Goal: Transaction & Acquisition: Purchase product/service

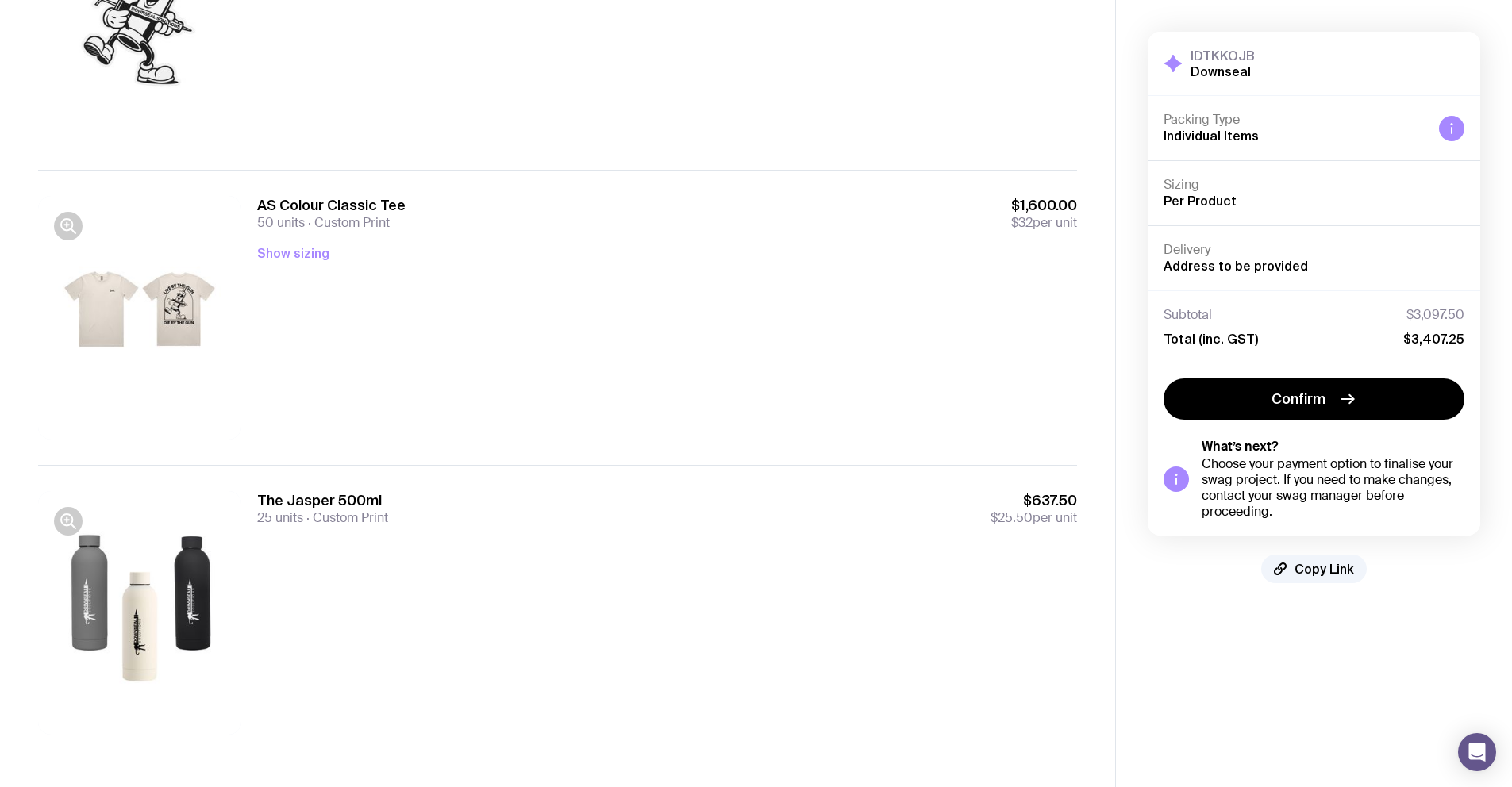
scroll to position [881, 0]
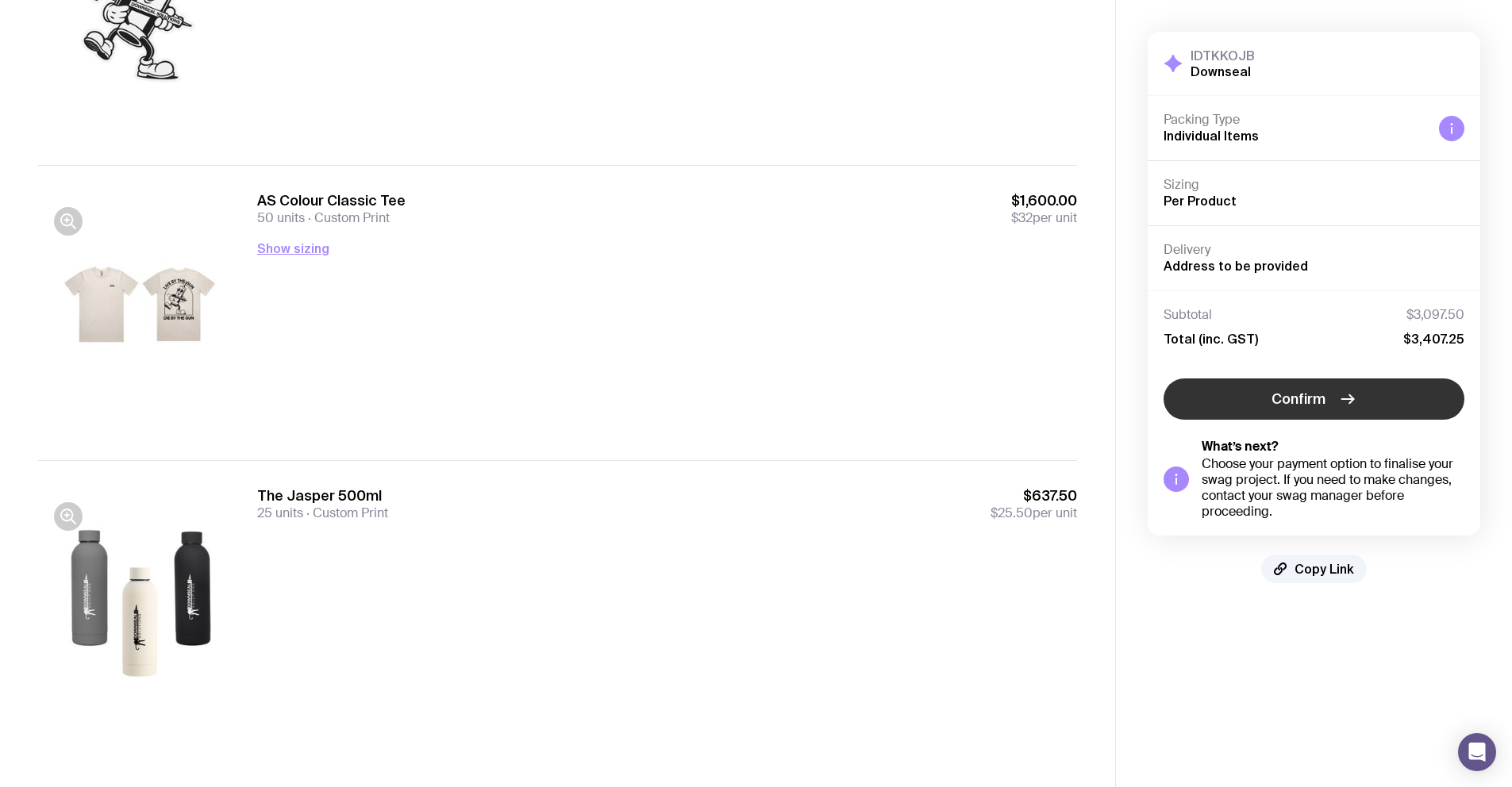
click at [1238, 403] on button "Confirm" at bounding box center [1314, 399] width 301 height 41
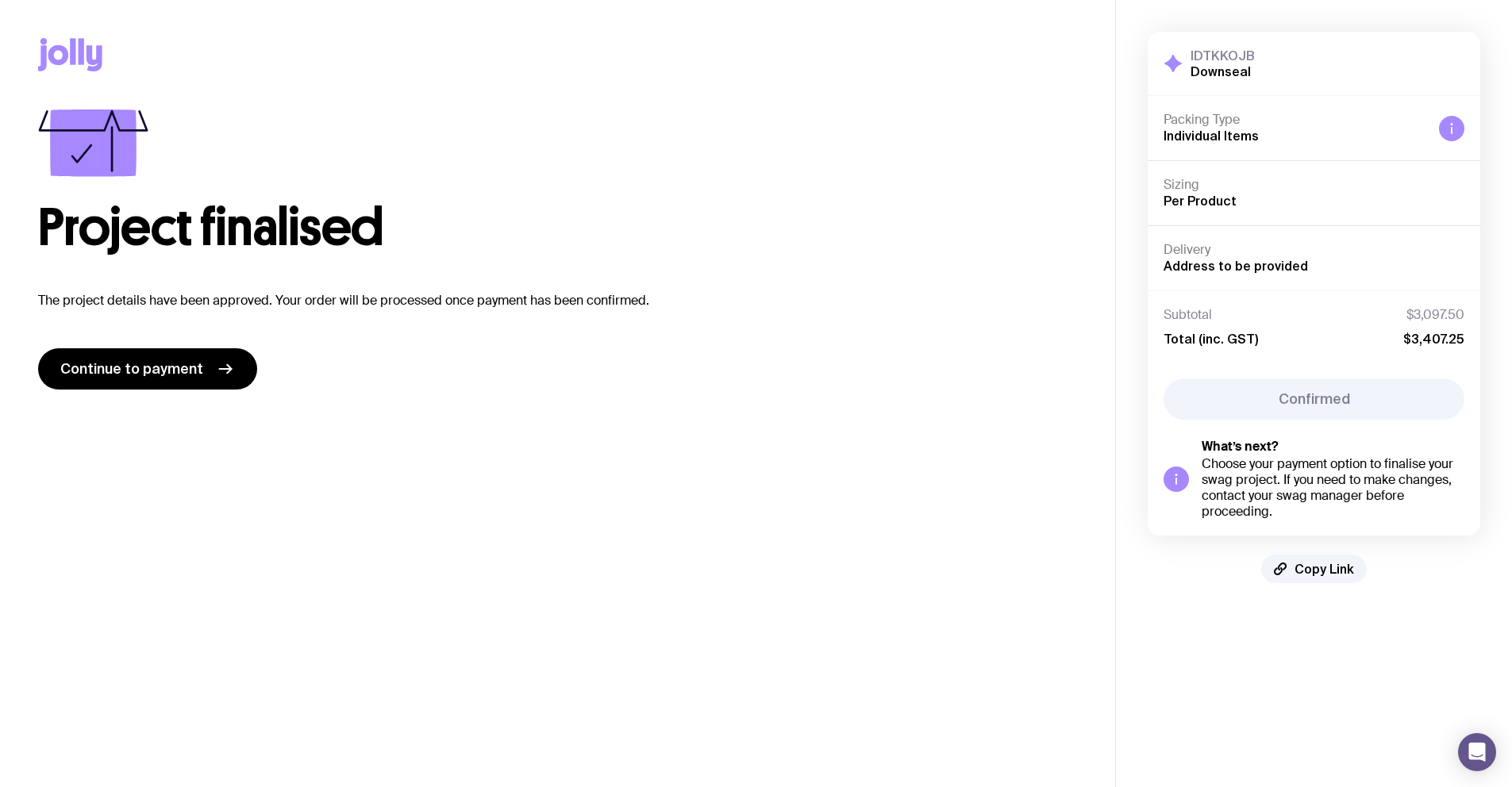
scroll to position [0, 0]
click at [131, 384] on link "Continue to payment" at bounding box center [148, 369] width 219 height 41
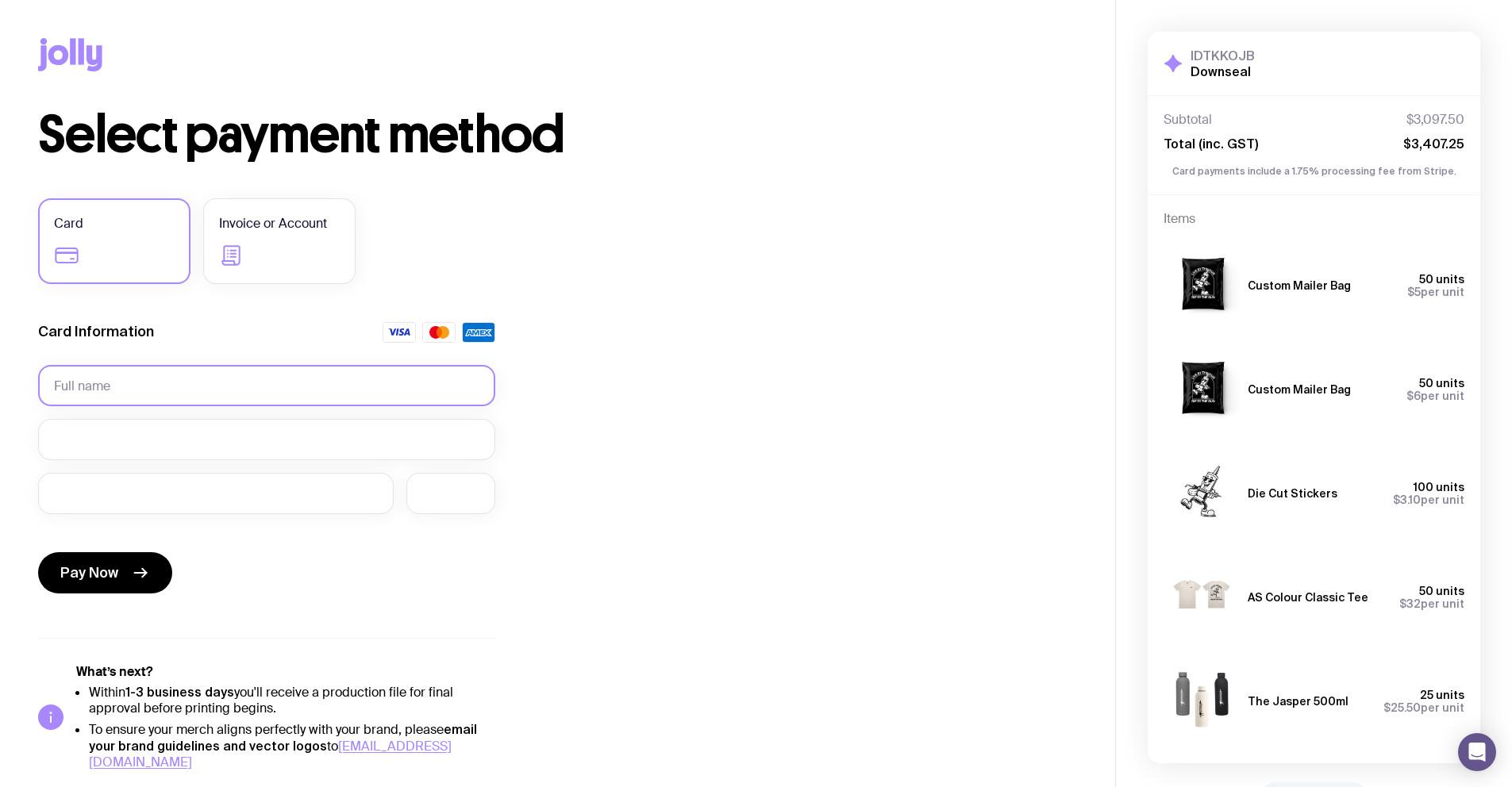
click at [132, 377] on input "text" at bounding box center [266, 386] width 457 height 41
type input "[PERSON_NAME]"
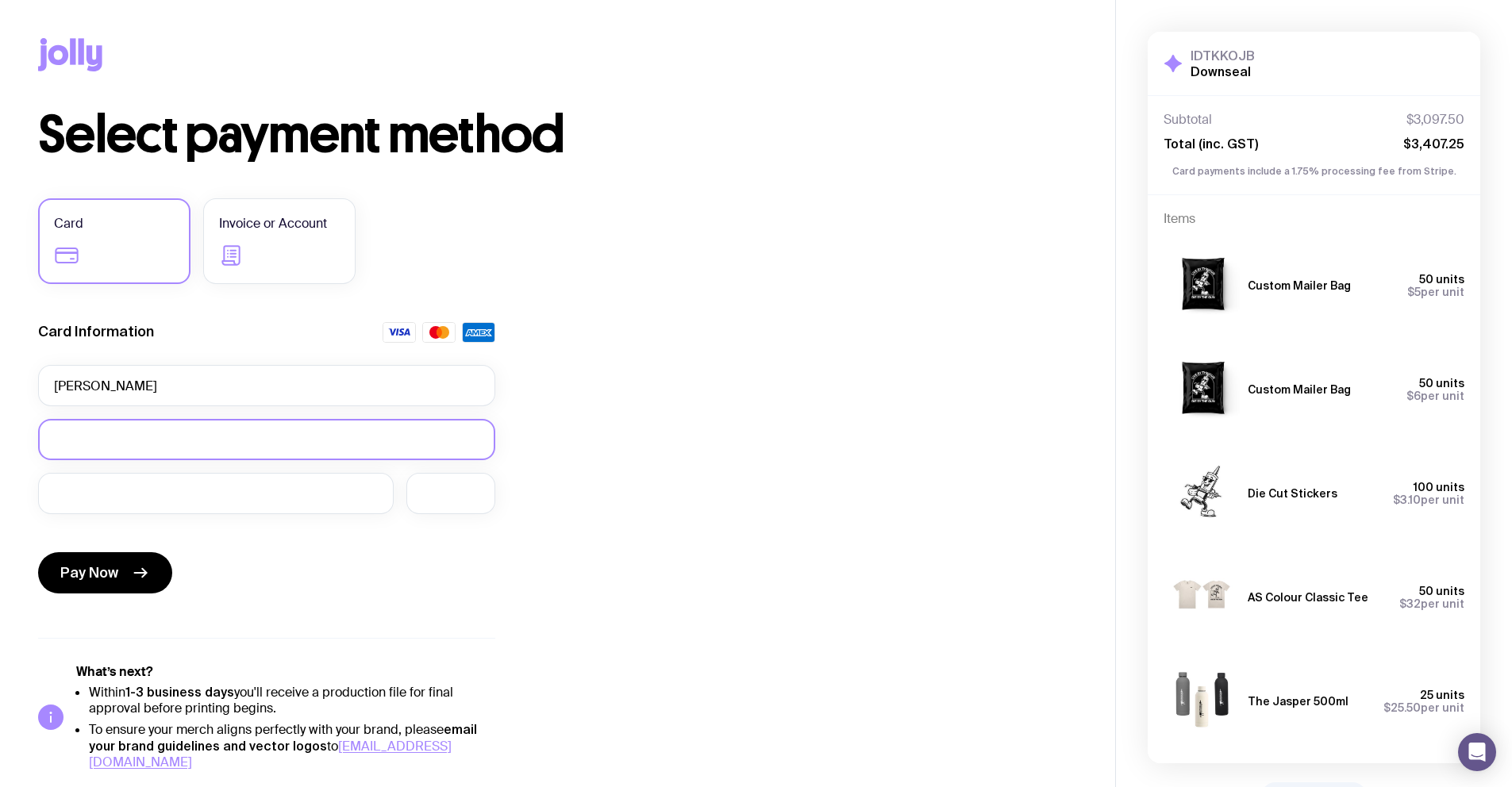
click at [187, 430] on div at bounding box center [266, 440] width 457 height 41
click at [138, 478] on div at bounding box center [216, 493] width 355 height 41
click at [85, 502] on div at bounding box center [216, 493] width 355 height 41
click at [131, 576] on icon "submit" at bounding box center [140, 573] width 19 height 19
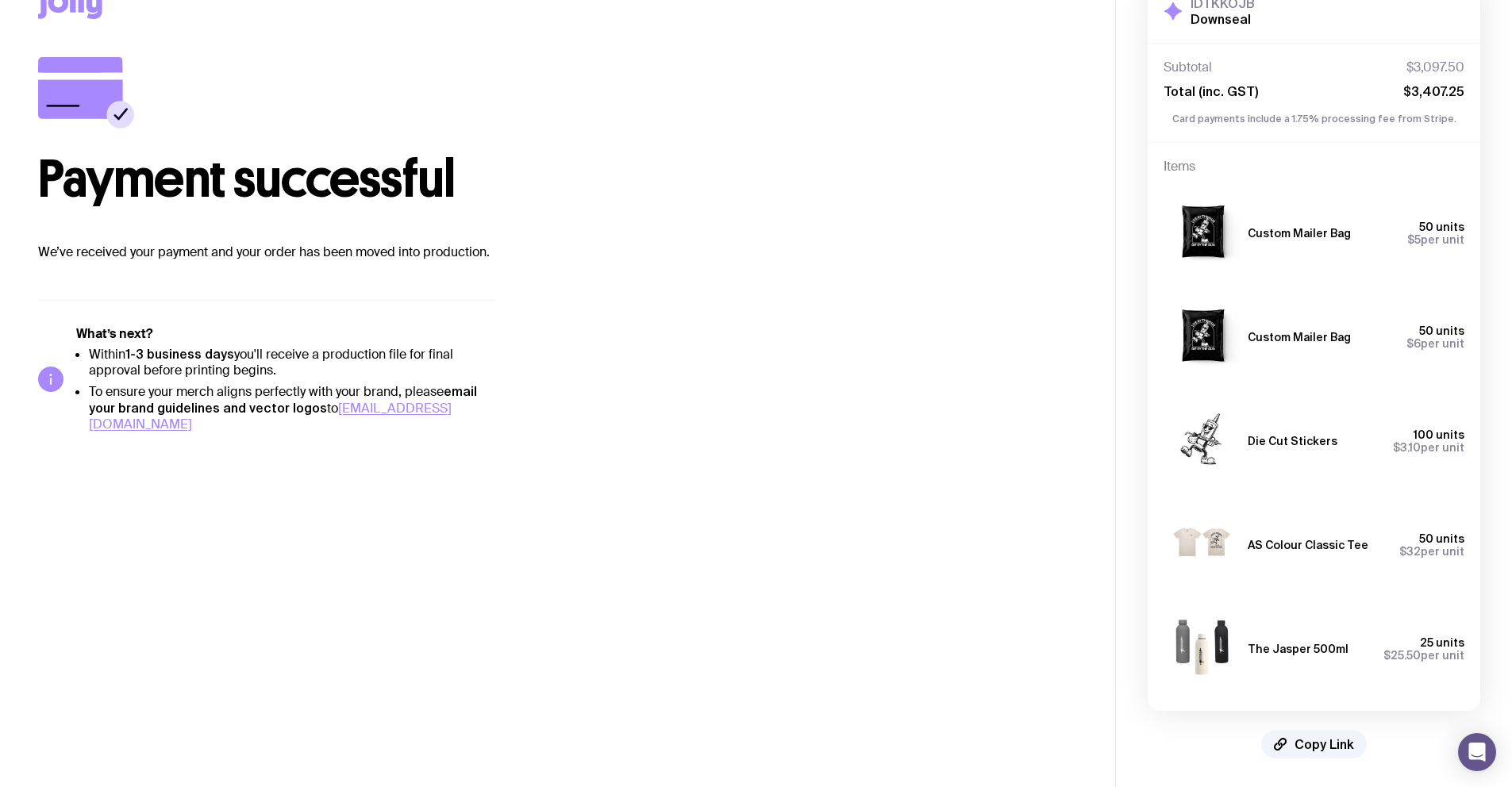
scroll to position [55, 0]
